Goal: Task Accomplishment & Management: Use online tool/utility

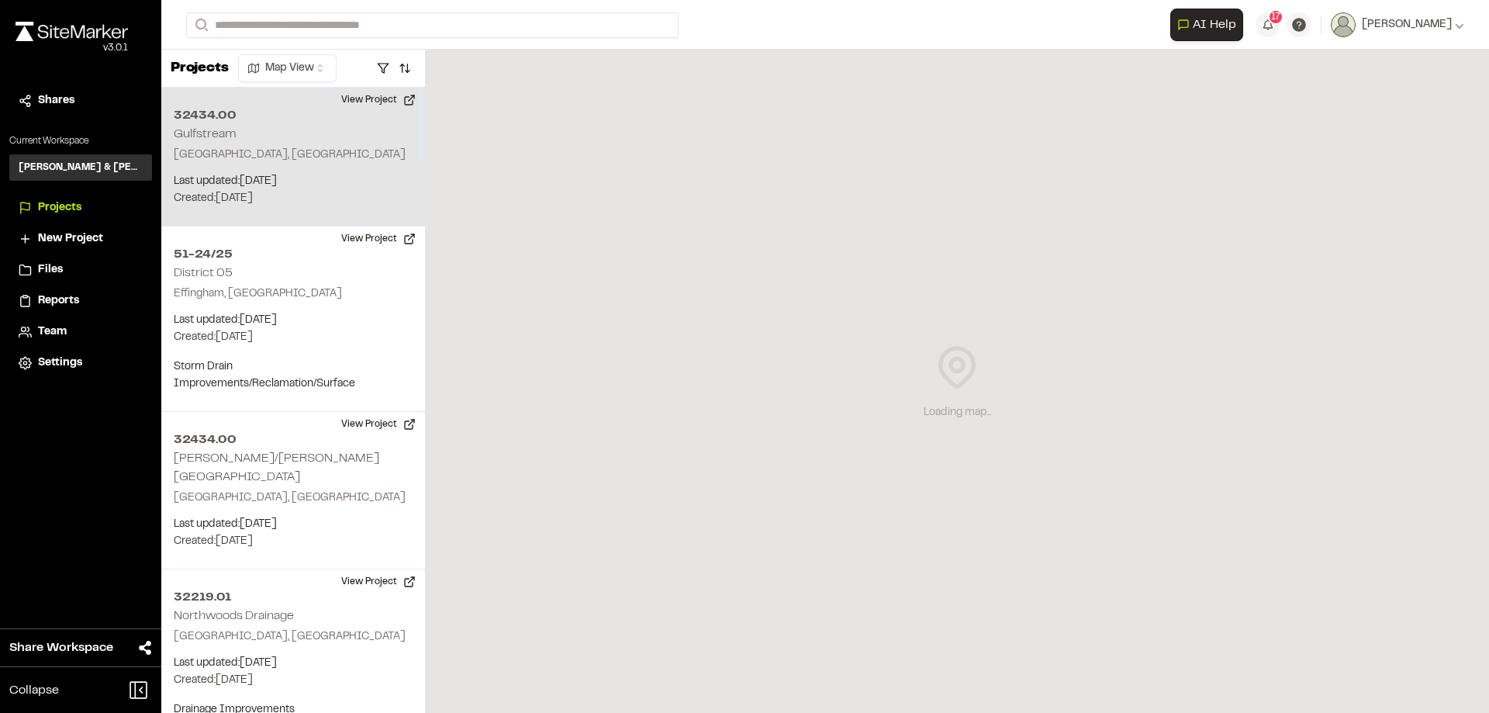
click at [260, 139] on div "32434.00 Gulfstream Beaufort, [GEOGRAPHIC_DATA] Last updated: [DATE] Budget: $ …" at bounding box center [293, 157] width 264 height 139
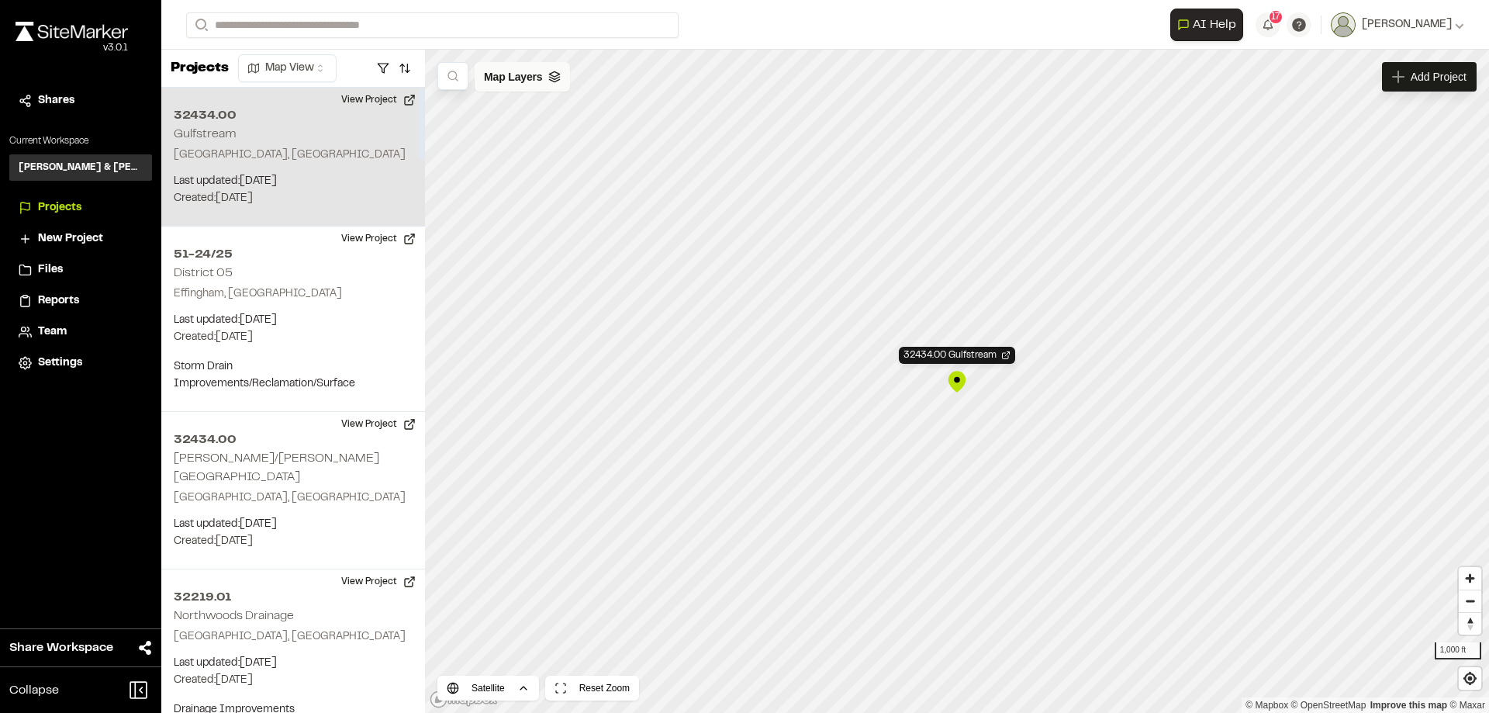
click at [509, 80] on span "Map Layers" at bounding box center [513, 76] width 58 height 17
click at [563, 80] on html "Close sidebar v 3.0.1 Shares Current Workspace [PERSON_NAME] & [PERSON_NAME] In…" at bounding box center [744, 356] width 1489 height 713
click at [504, 113] on link "Add Layer" at bounding box center [530, 110] width 116 height 26
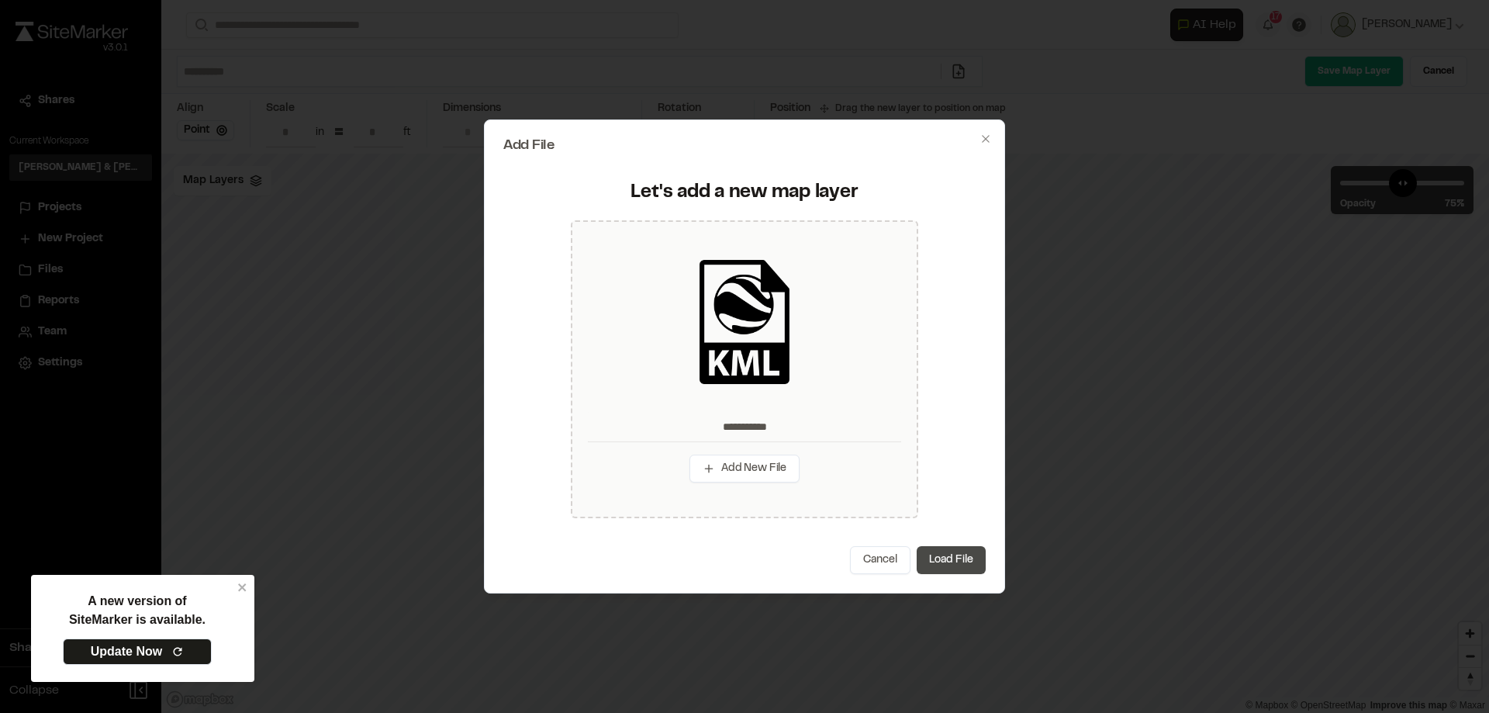
click at [961, 559] on button "Load File" at bounding box center [951, 560] width 69 height 28
type input "**********"
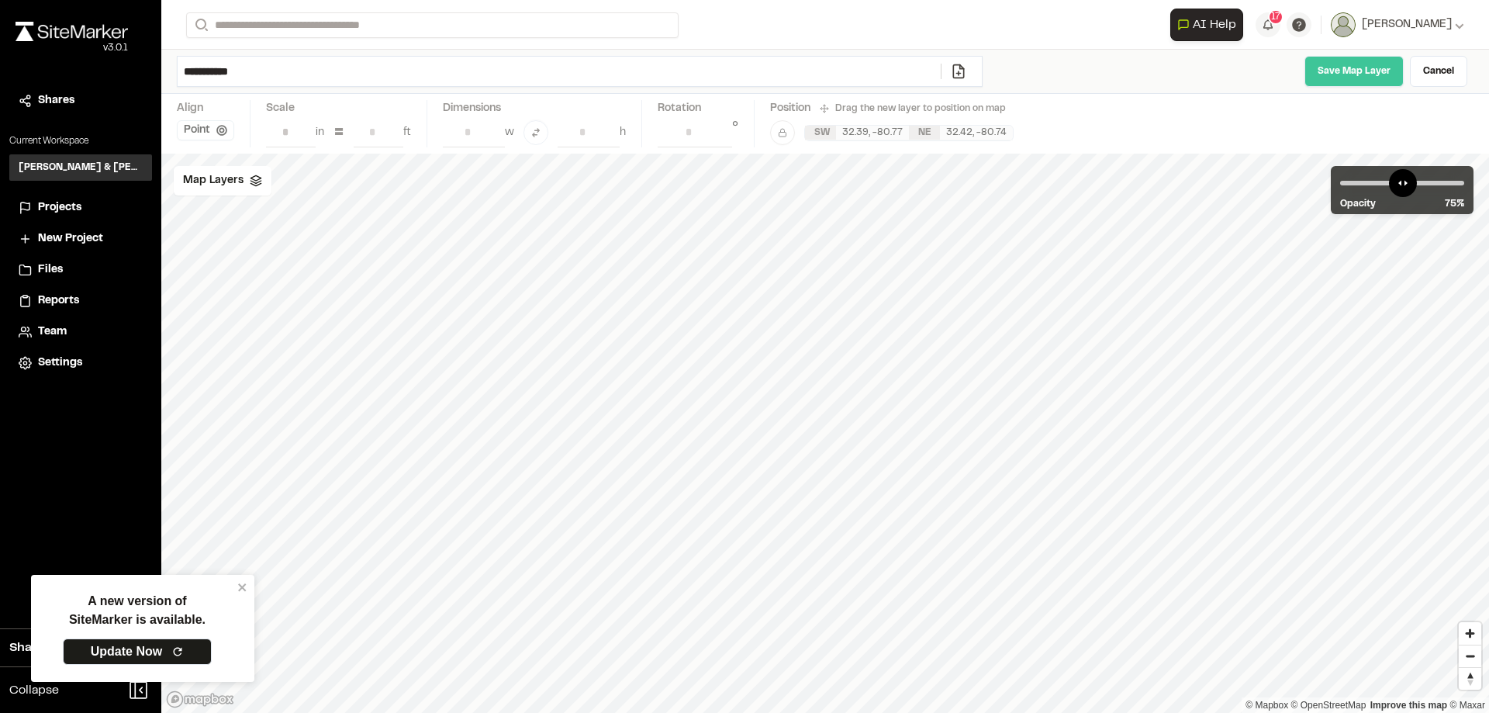
click at [1346, 69] on link "Save Map Layer" at bounding box center [1353, 71] width 99 height 31
